Goal: Use online tool/utility: Utilize a website feature to perform a specific function

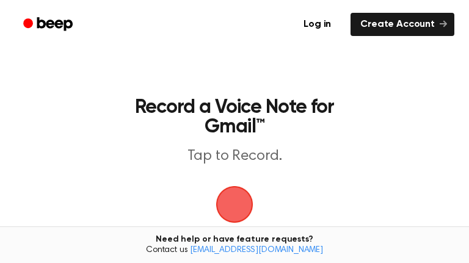
click at [244, 201] on span "button" at bounding box center [234, 204] width 44 height 44
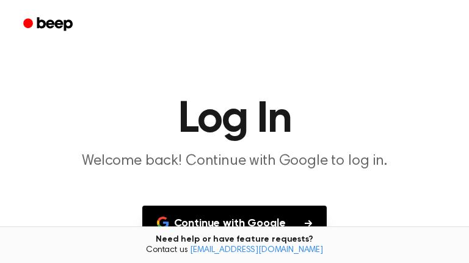
click at [246, 223] on button "Continue with Google" at bounding box center [234, 224] width 185 height 36
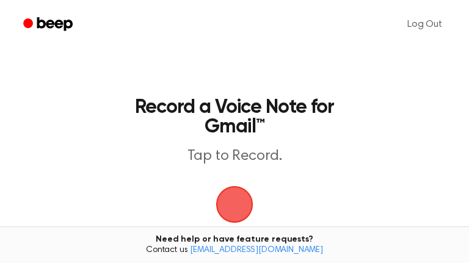
click at [232, 209] on span "button" at bounding box center [234, 204] width 34 height 34
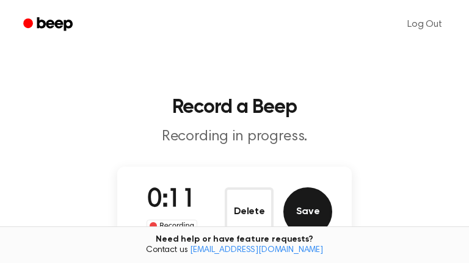
click at [305, 209] on button "Save" at bounding box center [307, 211] width 49 height 49
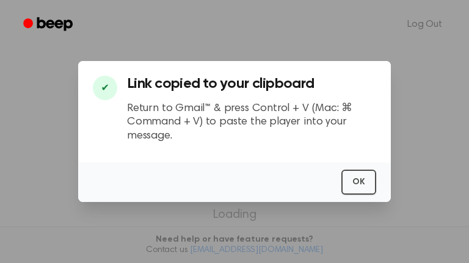
scroll to position [1, 0]
click at [363, 184] on button "OK" at bounding box center [358, 182] width 35 height 25
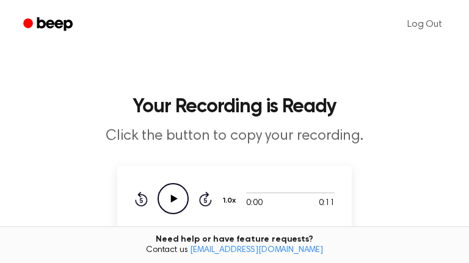
click at [173, 201] on icon "Play Audio" at bounding box center [172, 198] width 31 height 31
